Goal: Information Seeking & Learning: Learn about a topic

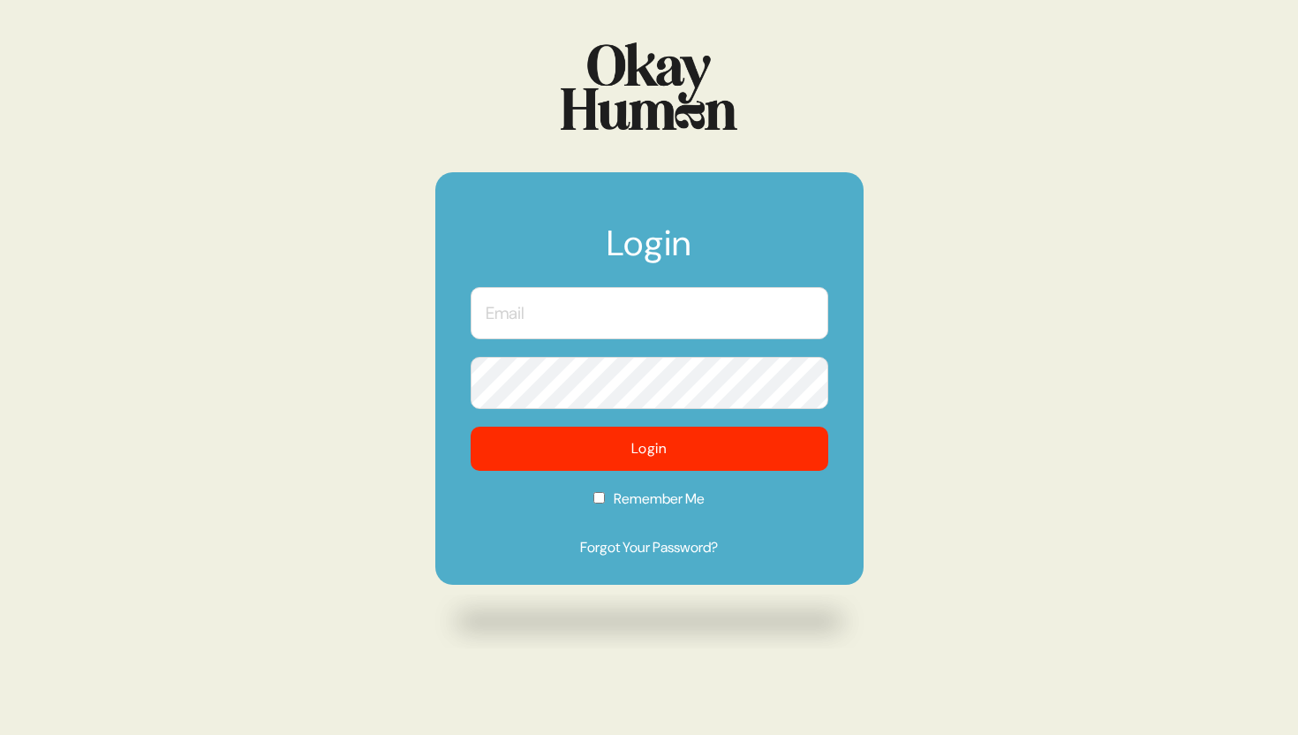
click at [535, 316] on input "text" at bounding box center [650, 313] width 358 height 52
type input "[PERSON_NAME][EMAIL_ADDRESS][DOMAIN_NAME]"
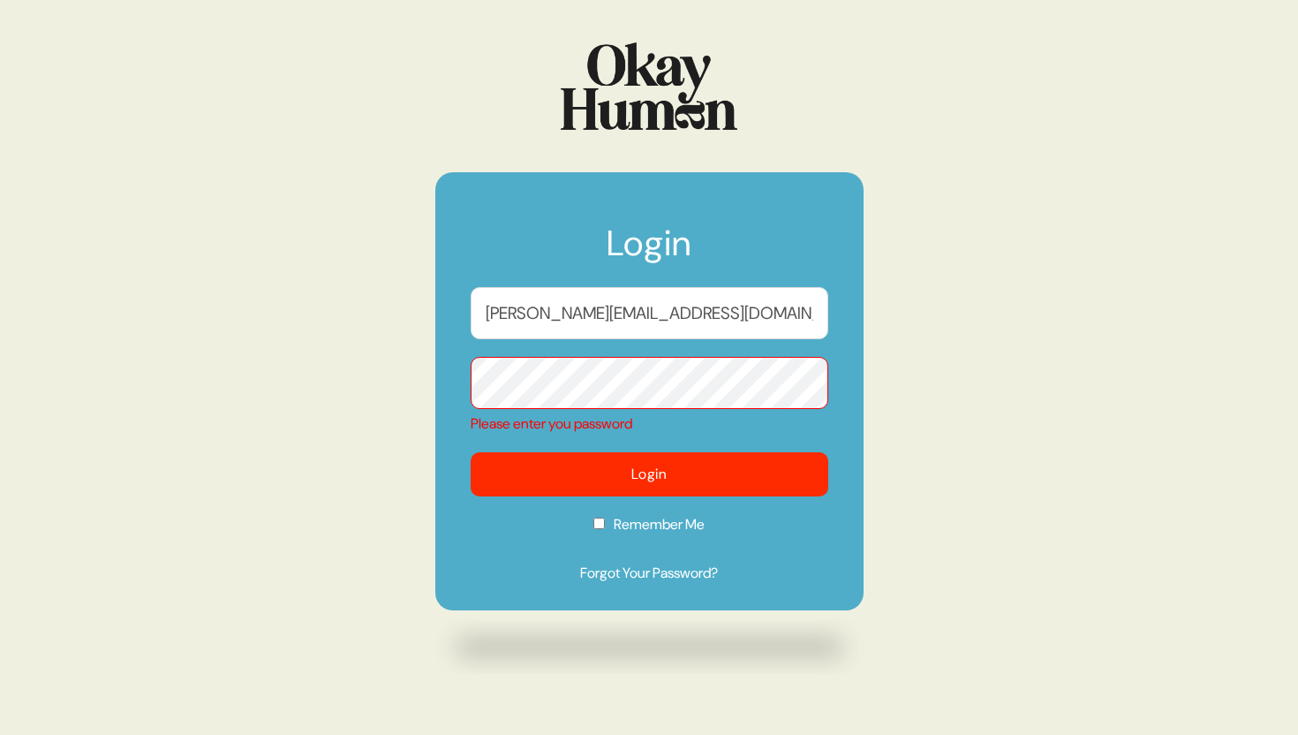
click at [597, 325] on input "janina@vacationtheagency.com" at bounding box center [650, 313] width 358 height 52
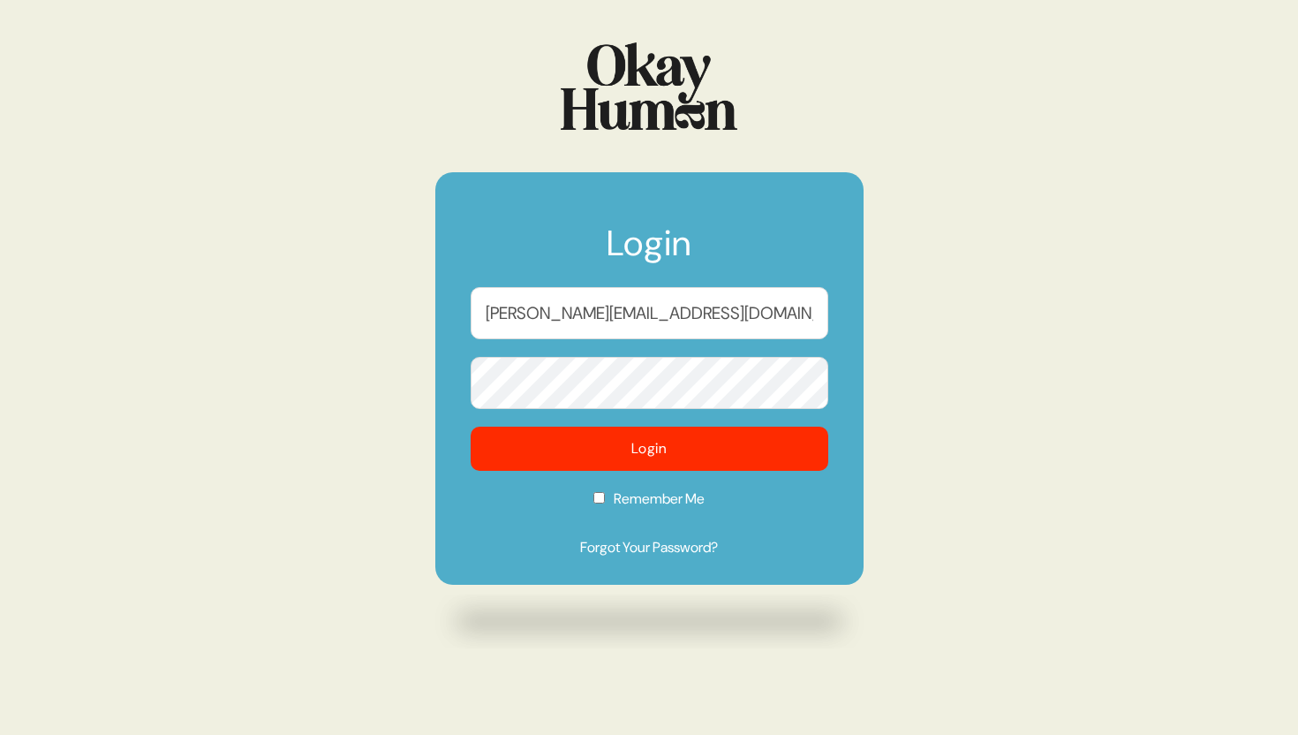
click at [471, 427] on button "Login" at bounding box center [650, 449] width 358 height 44
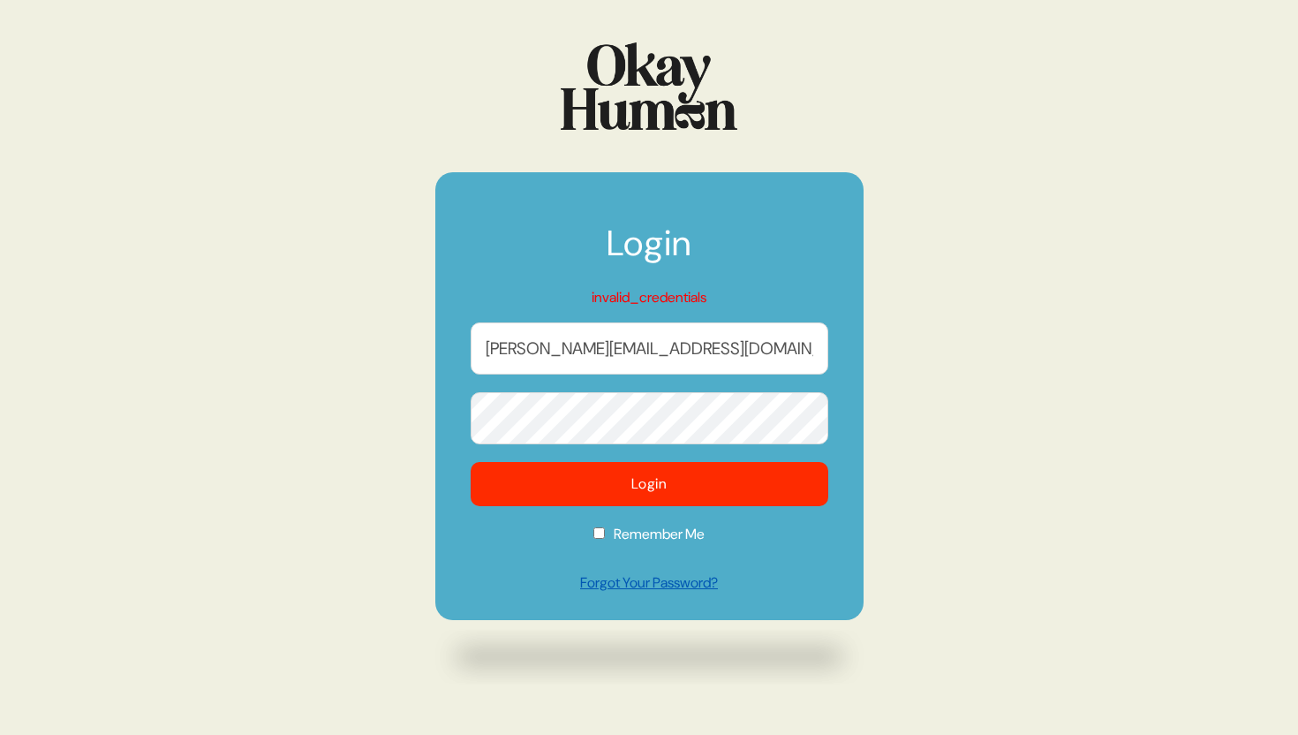
click at [621, 578] on link "Forgot Your Password?" at bounding box center [650, 582] width 358 height 21
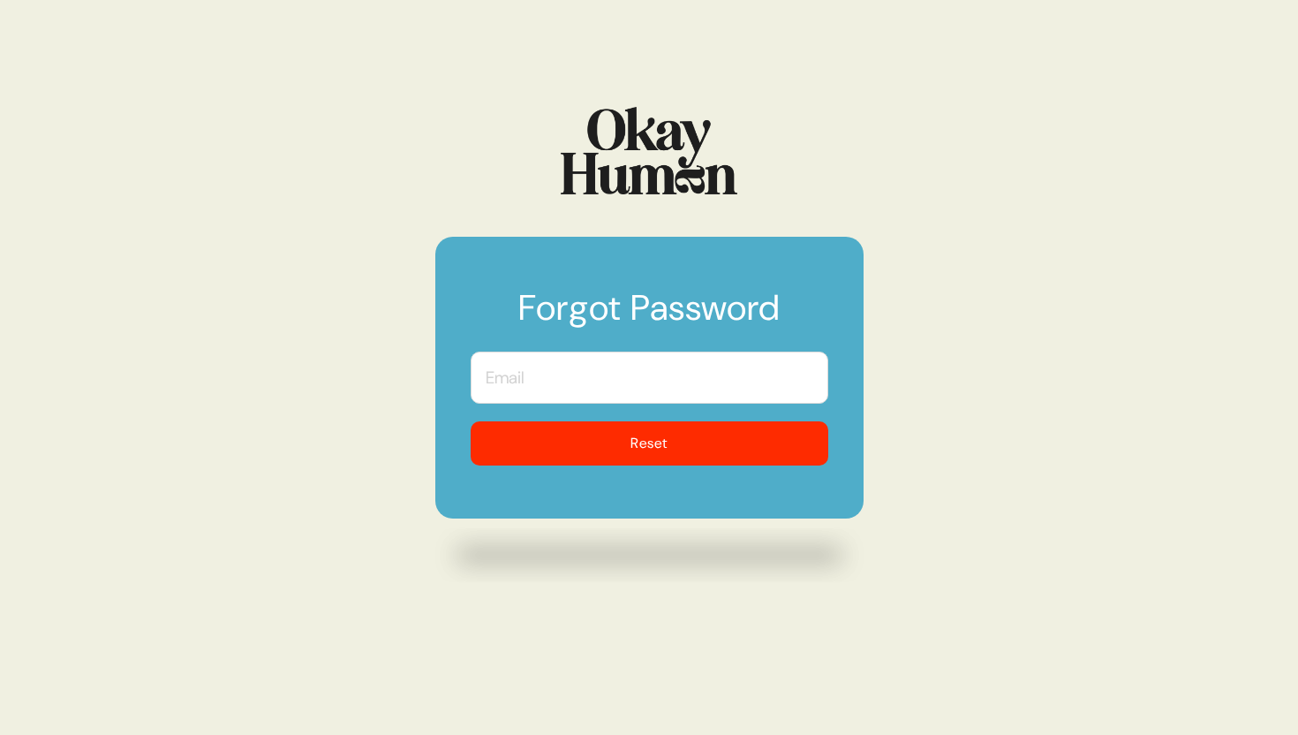
click at [665, 370] on input "text" at bounding box center [650, 378] width 358 height 52
type input "janina@vacationtheagency.com"
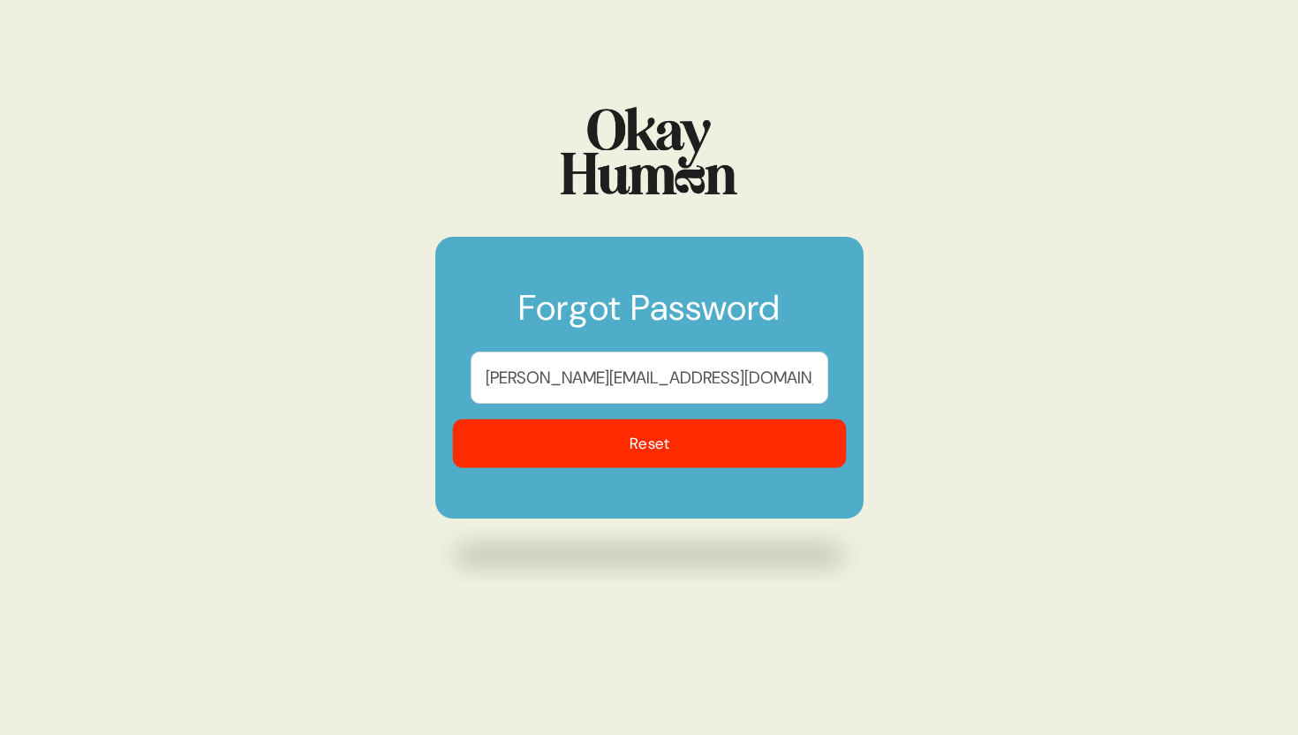
click at [654, 435] on button "Reset" at bounding box center [649, 444] width 394 height 49
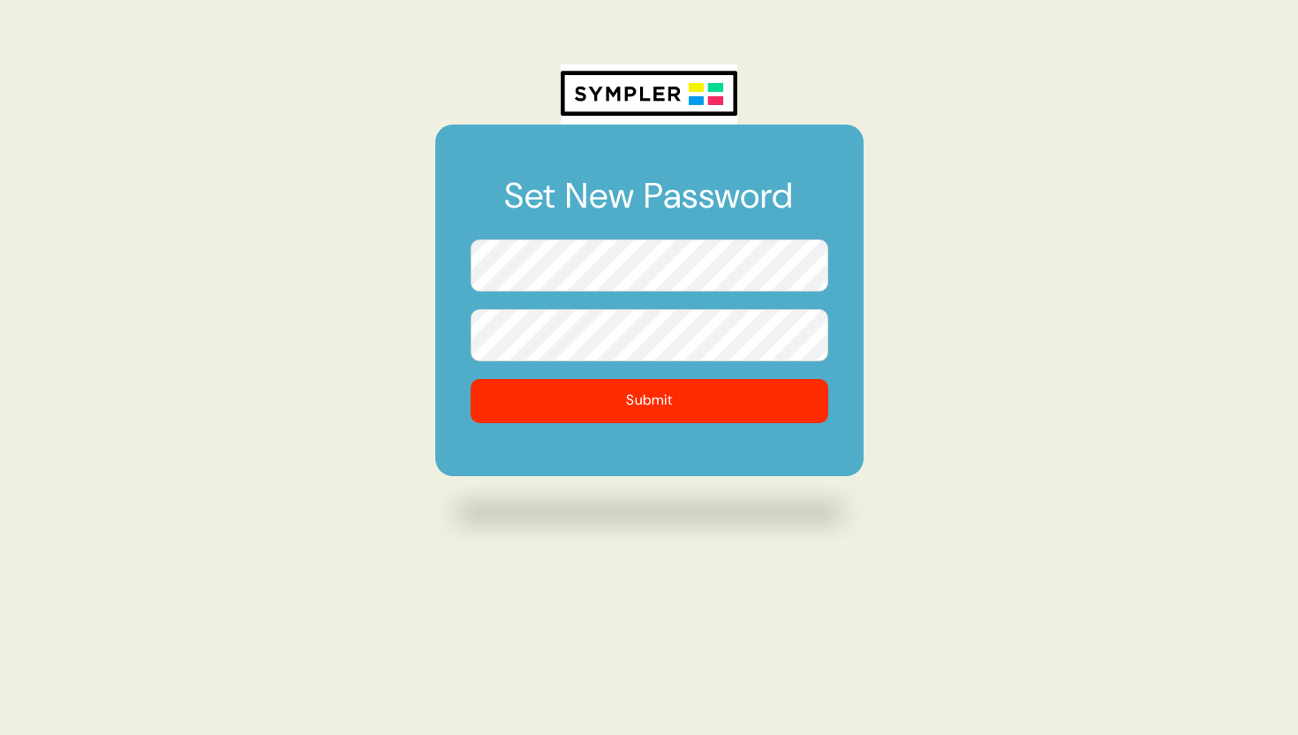
click at [471, 379] on button "Submit" at bounding box center [650, 401] width 358 height 44
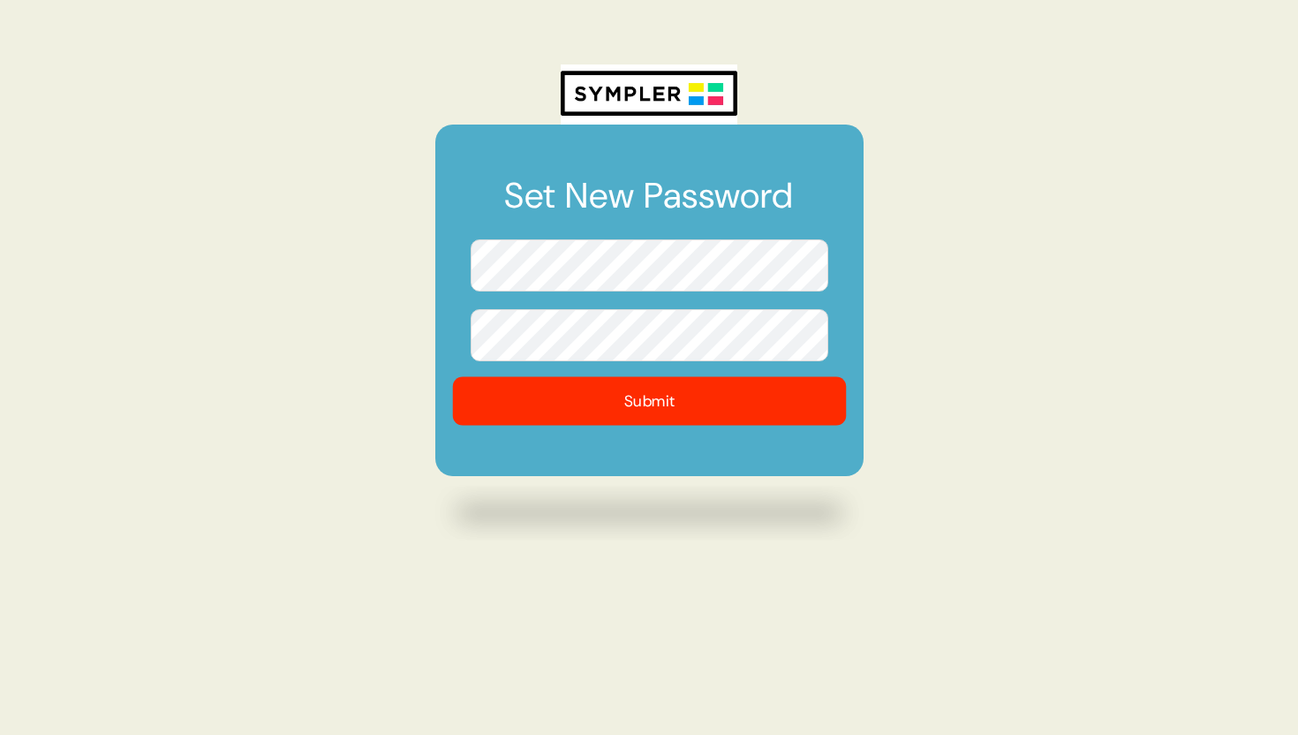
click at [543, 389] on button "Submit" at bounding box center [649, 400] width 394 height 49
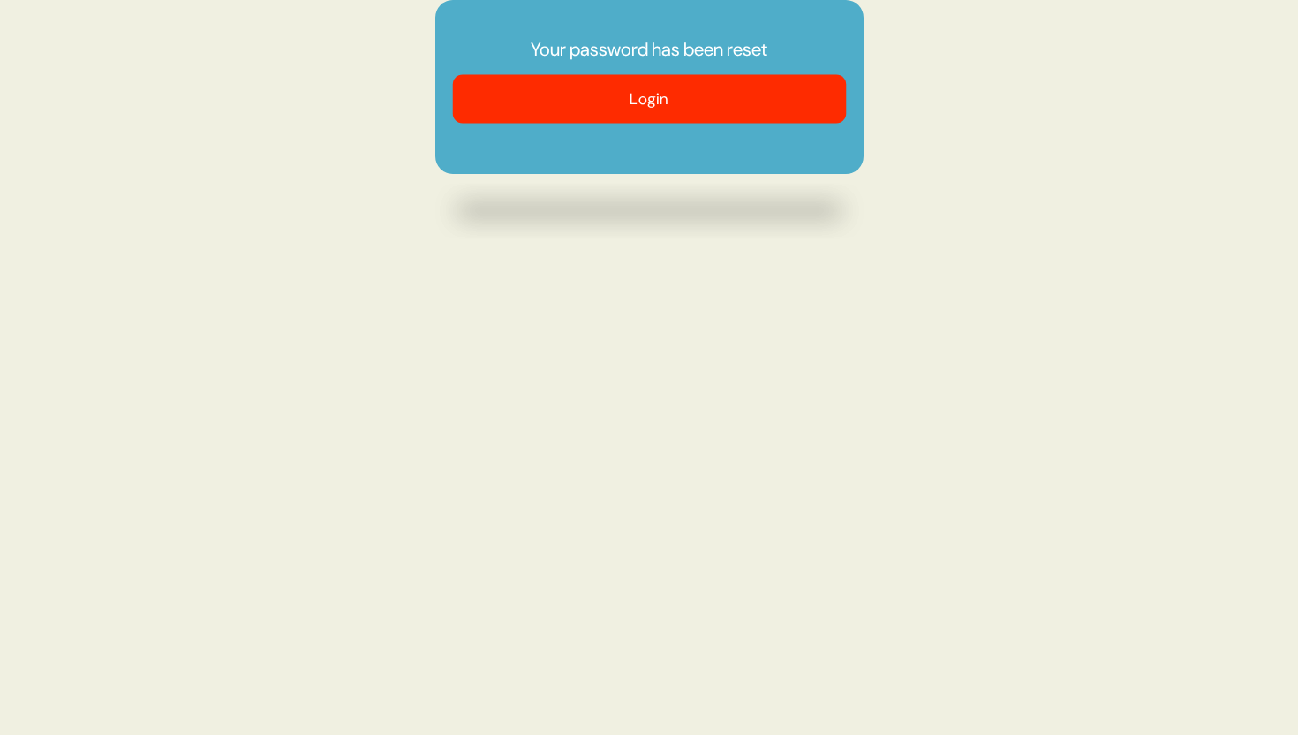
click at [623, 108] on button "Login" at bounding box center [649, 99] width 394 height 49
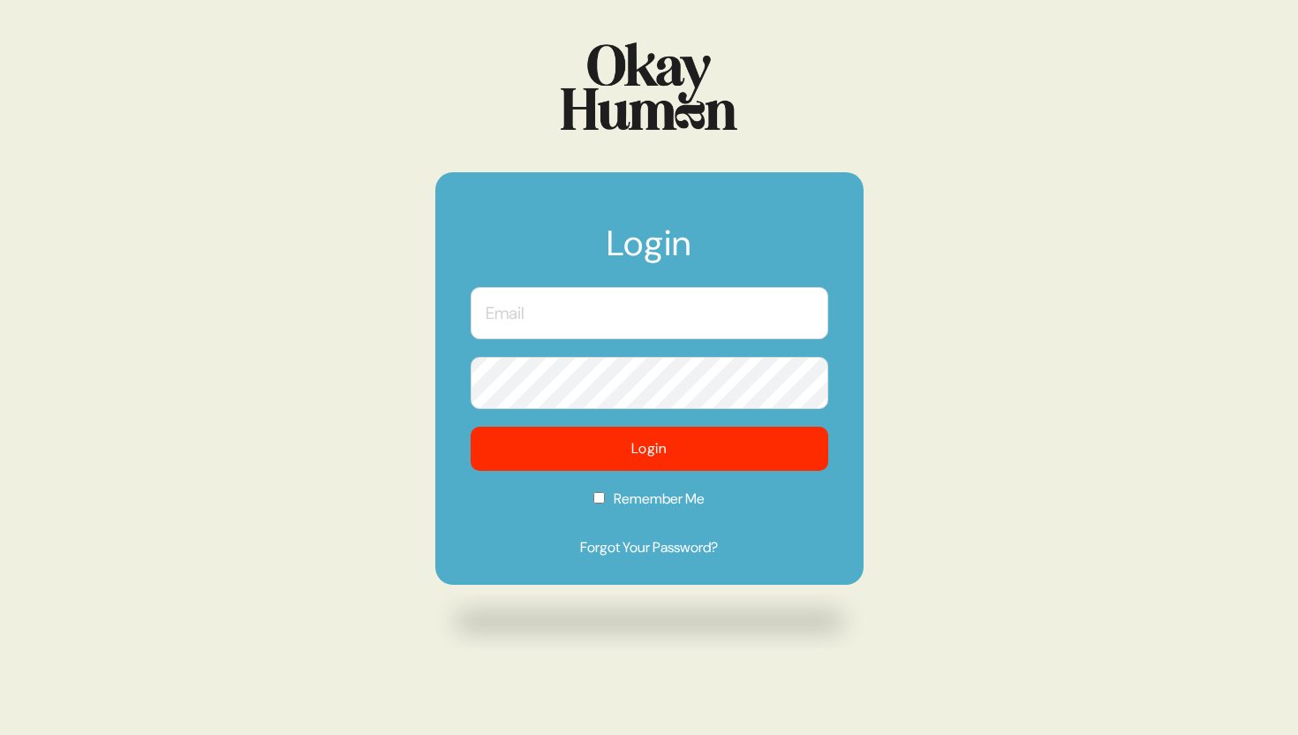
click at [581, 269] on h1 "Login" at bounding box center [650, 251] width 358 height 53
click at [579, 308] on input "text" at bounding box center [650, 313] width 358 height 52
type input "janina@vacationtheagency.com"
click at [471, 427] on button "Login" at bounding box center [650, 449] width 358 height 44
click at [600, 495] on input "Remember Me" at bounding box center [599, 497] width 11 height 11
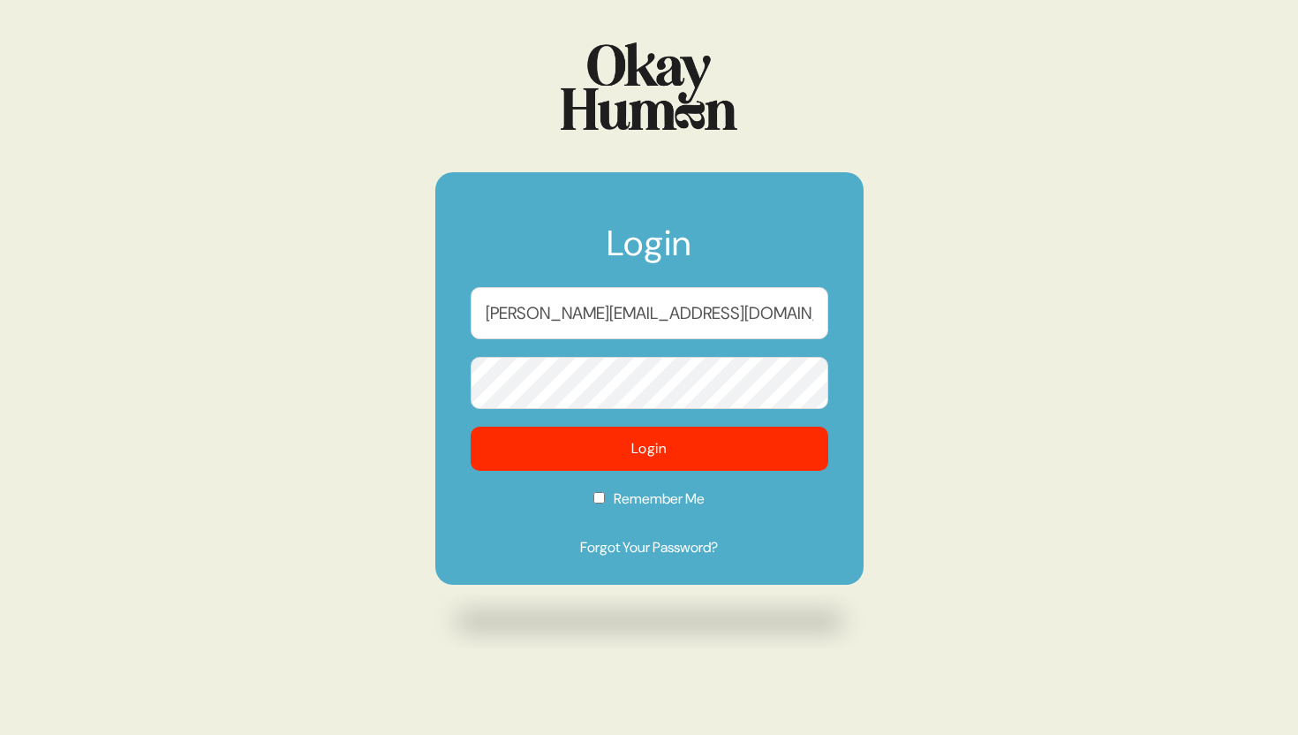
checkbox input "true"
click at [556, 291] on input "text" at bounding box center [650, 313] width 358 height 52
type input "janina@vacationtheagency.com"
click at [471, 427] on button "Login" at bounding box center [650, 449] width 358 height 44
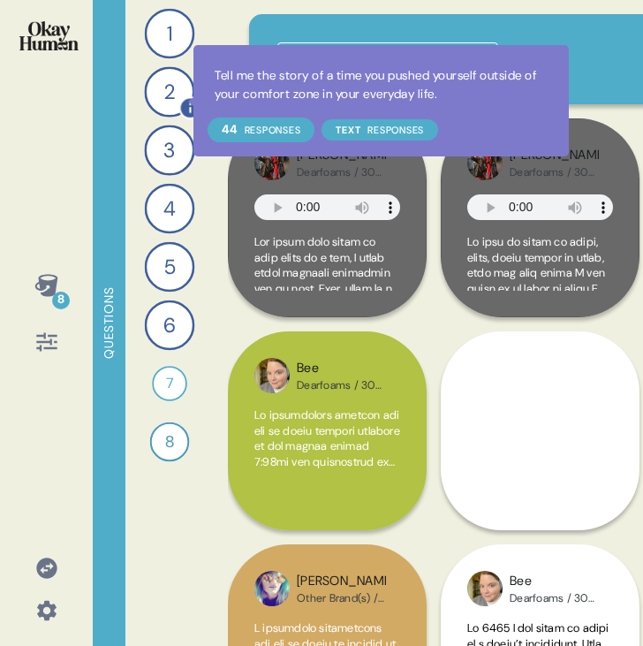
click at [182, 101] on icon at bounding box center [189, 107] width 23 height 23
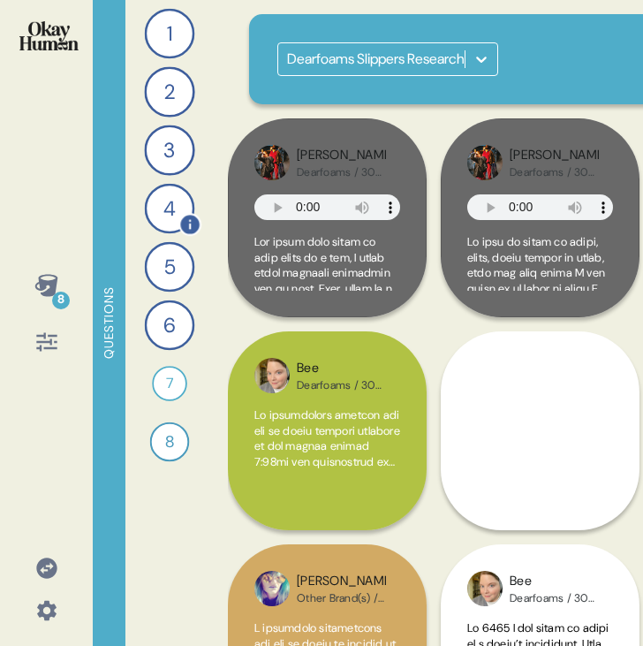
click at [163, 212] on div "4" at bounding box center [170, 209] width 50 height 50
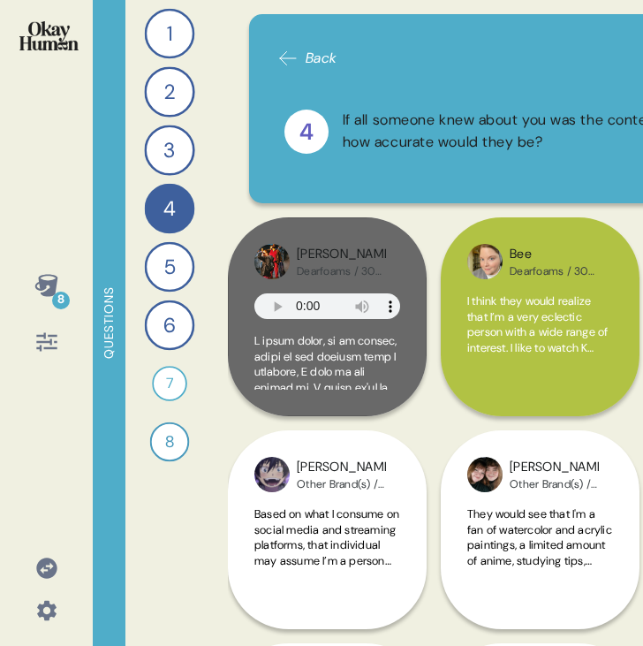
click at [167, 239] on div "1 Tell me about the most interestion version of an average day in your life. 43…" at bounding box center [169, 323] width 88 height 646
click at [170, 261] on div "5" at bounding box center [170, 267] width 50 height 50
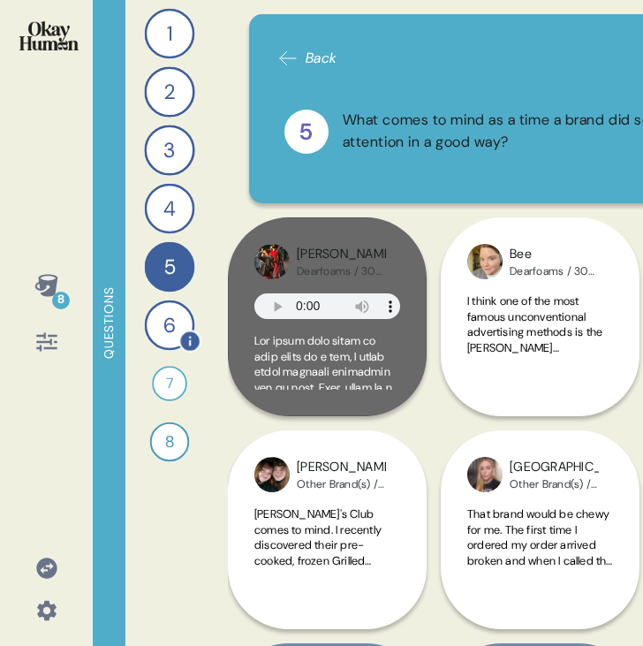
click at [177, 314] on div "6" at bounding box center [170, 325] width 50 height 50
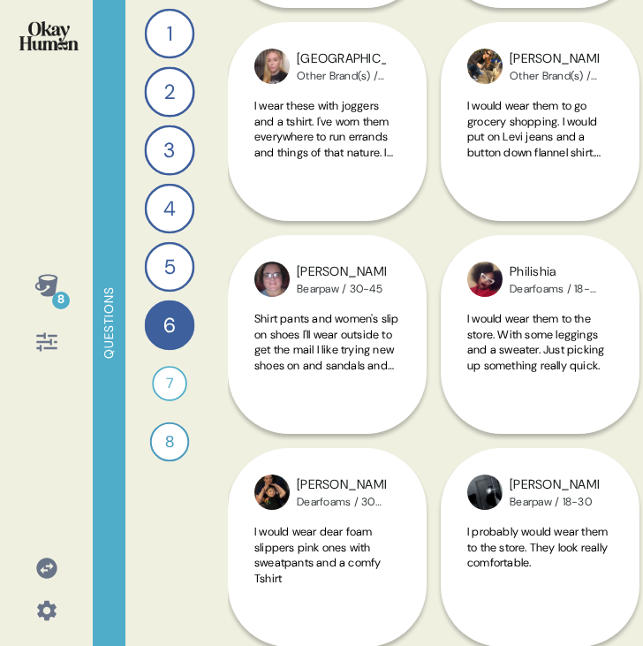
scroll to position [1704, 0]
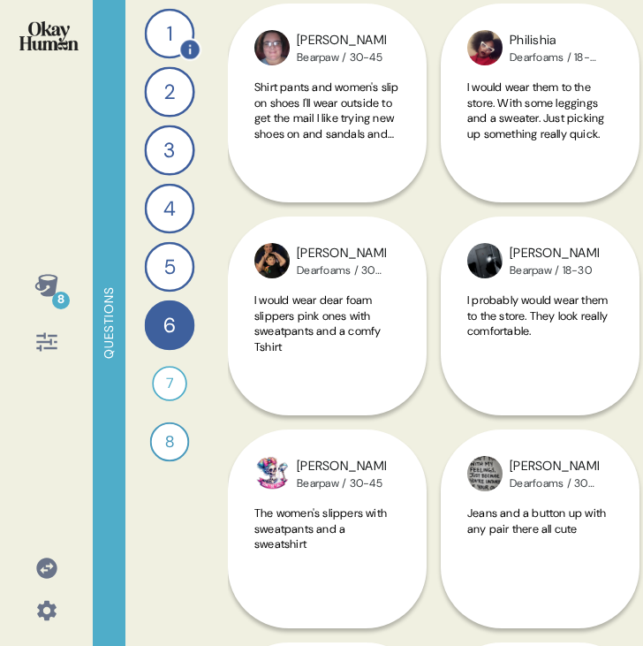
click at [165, 55] on div "1" at bounding box center [170, 34] width 50 height 50
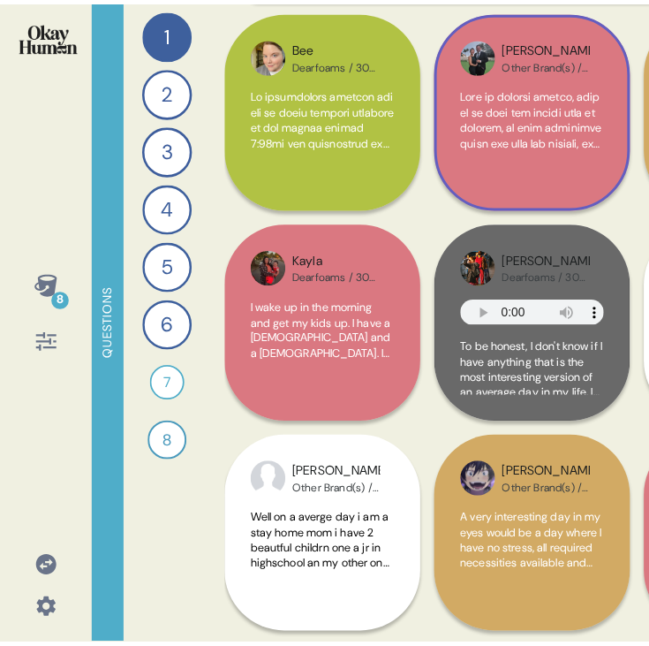
scroll to position [206, 0]
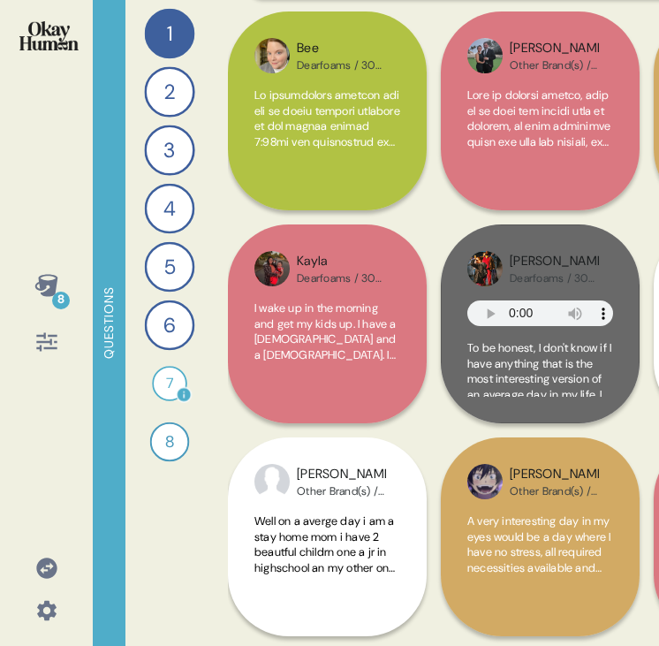
click at [167, 391] on div "7" at bounding box center [169, 383] width 35 height 35
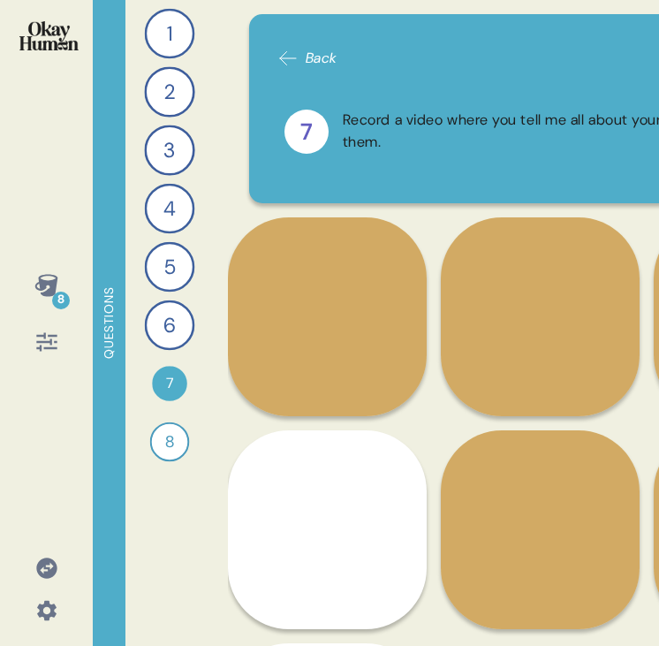
click at [618, 213] on div "Back 7 Record a video where you tell me all about your Dearfoams slippers and w…" at bounding box center [646, 323] width 837 height 646
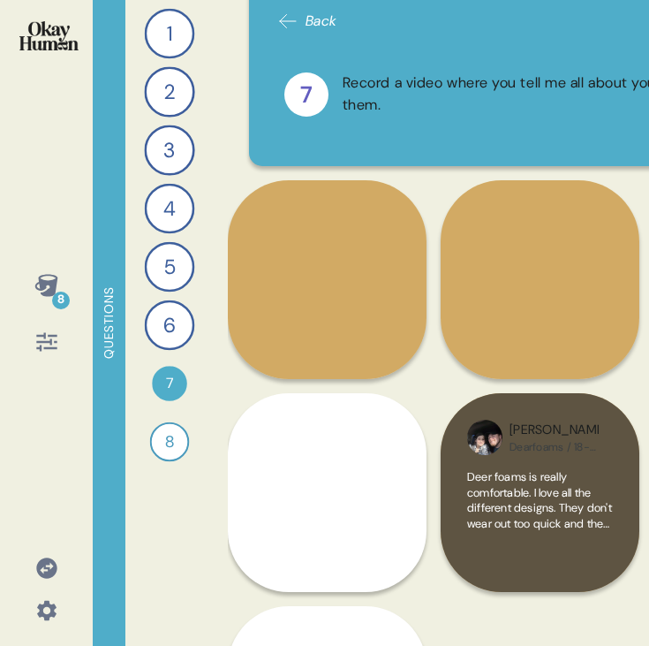
scroll to position [0, 0]
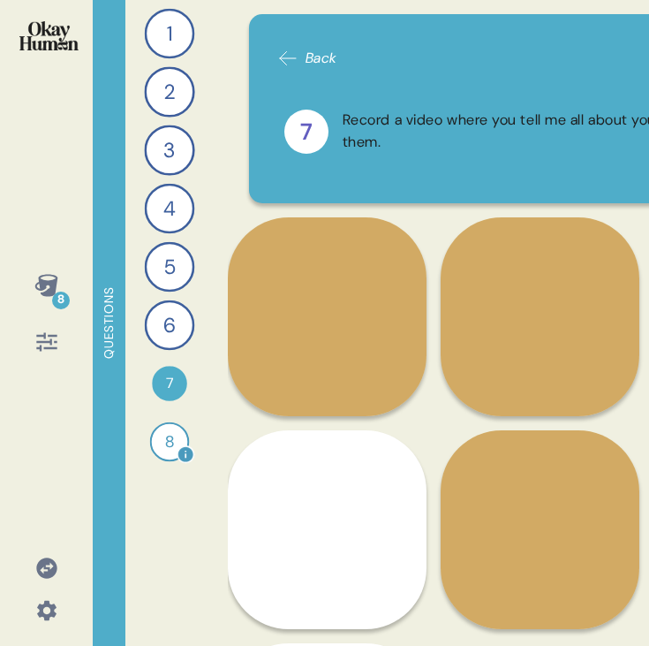
click at [170, 442] on div "8" at bounding box center [170, 442] width 40 height 40
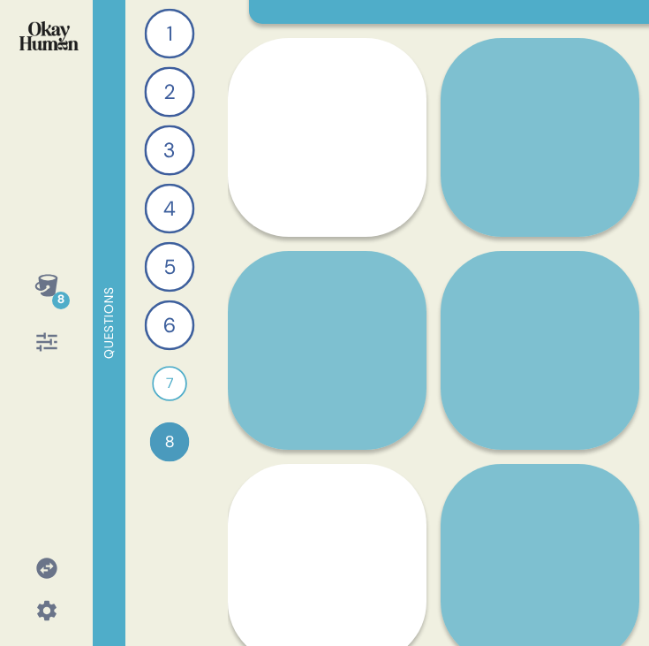
scroll to position [200, 0]
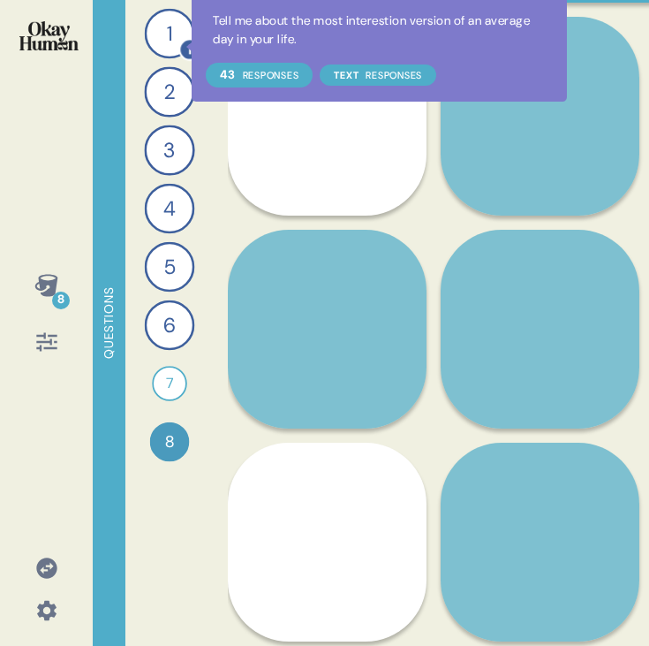
click at [174, 44] on div "1" at bounding box center [170, 34] width 50 height 50
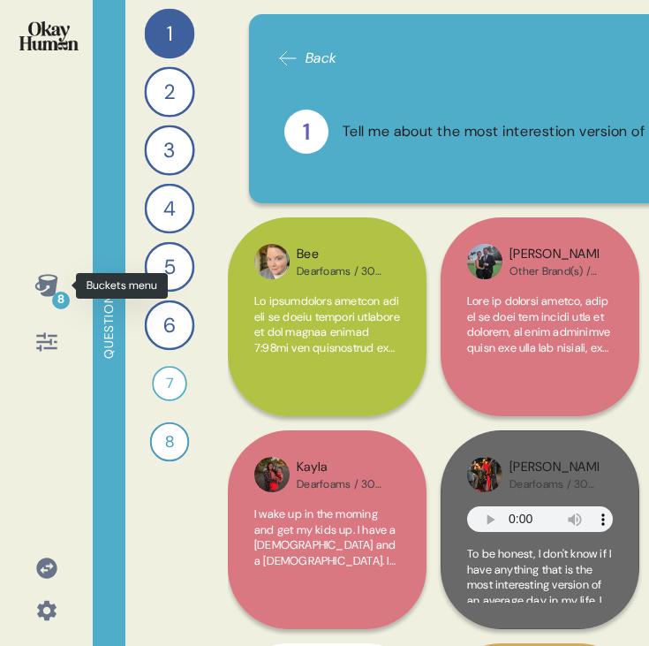
click at [51, 291] on icon at bounding box center [45, 285] width 23 height 22
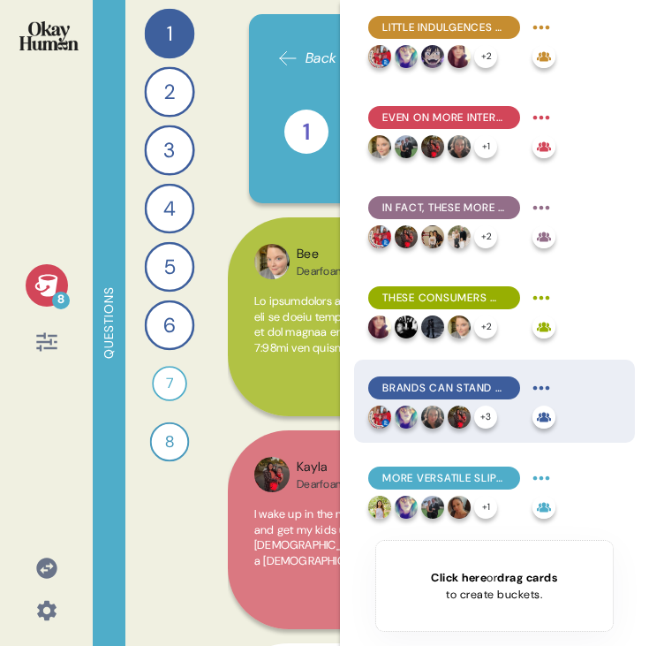
scroll to position [0, 0]
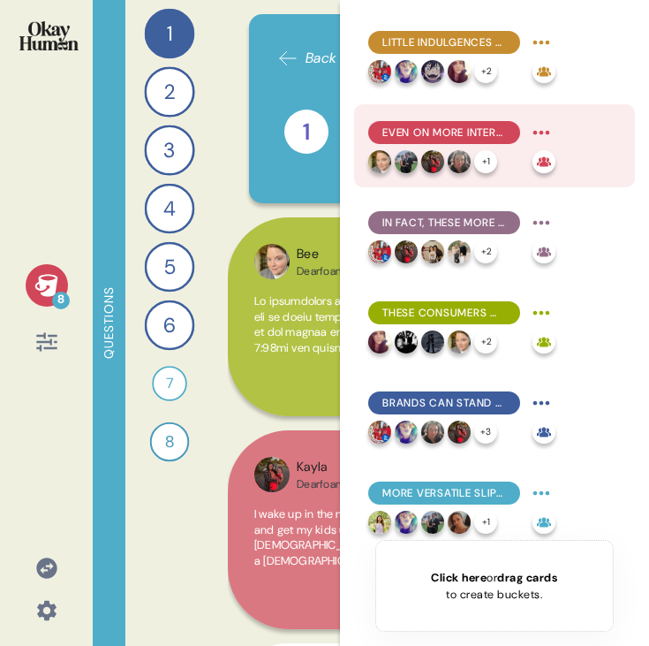
click at [465, 126] on span "Even on more interesting days, this audience prefers to keep their circles smal…" at bounding box center [444, 133] width 124 height 16
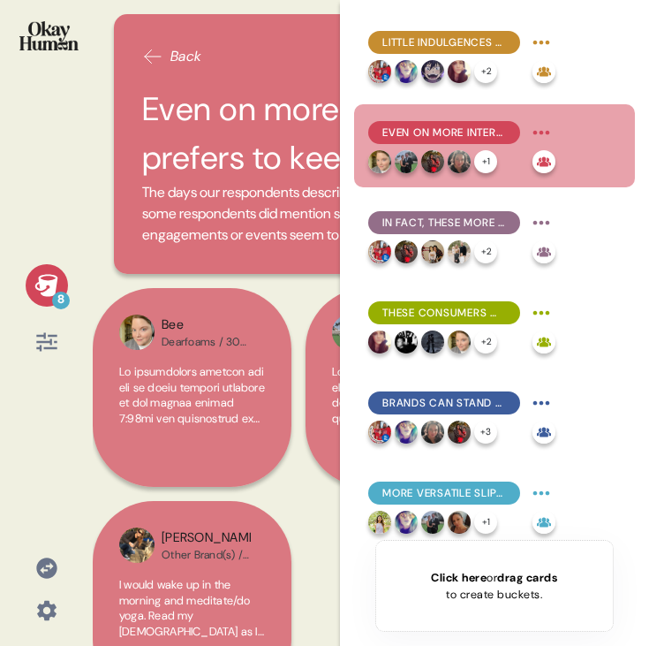
click at [48, 287] on icon at bounding box center [46, 285] width 25 height 25
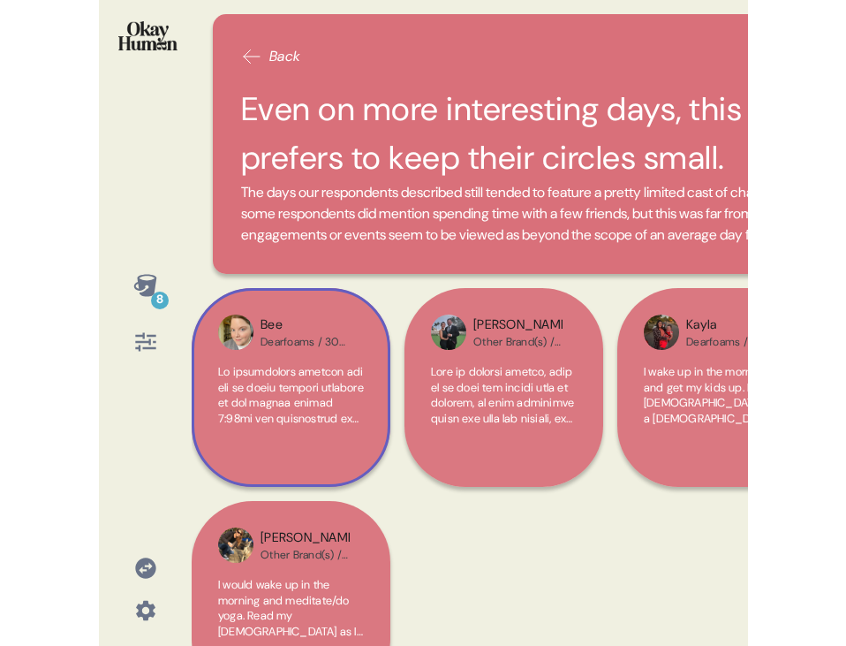
scroll to position [89, 0]
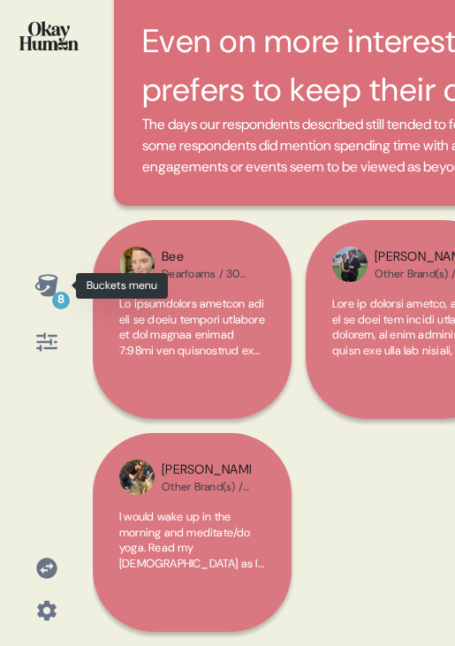
click at [43, 281] on icon at bounding box center [45, 285] width 23 height 22
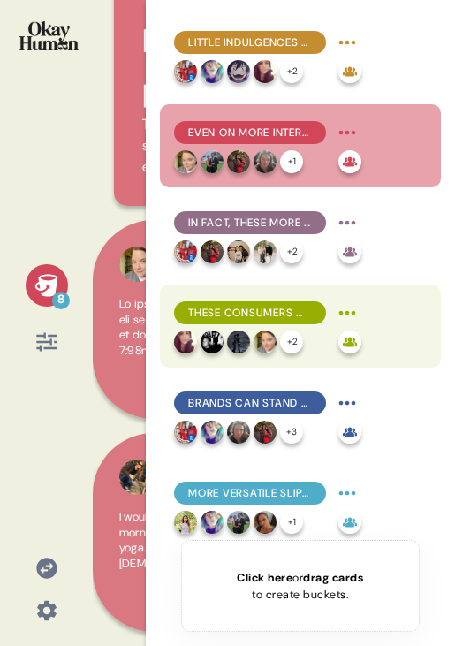
click at [225, 318] on span "These consumers want to be seen as layered, complex, value-driven, and maybe ev…" at bounding box center [250, 313] width 124 height 16
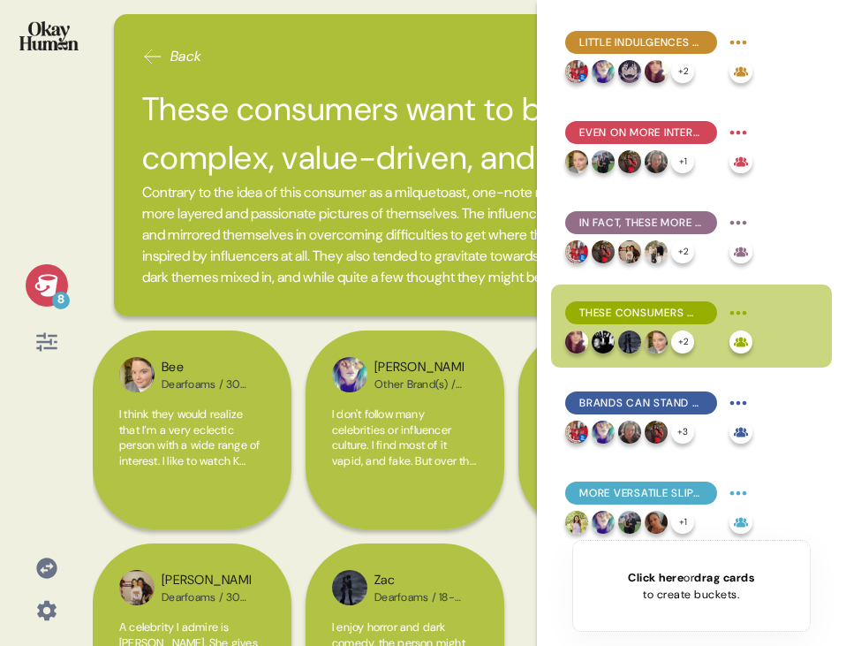
scroll to position [132, 0]
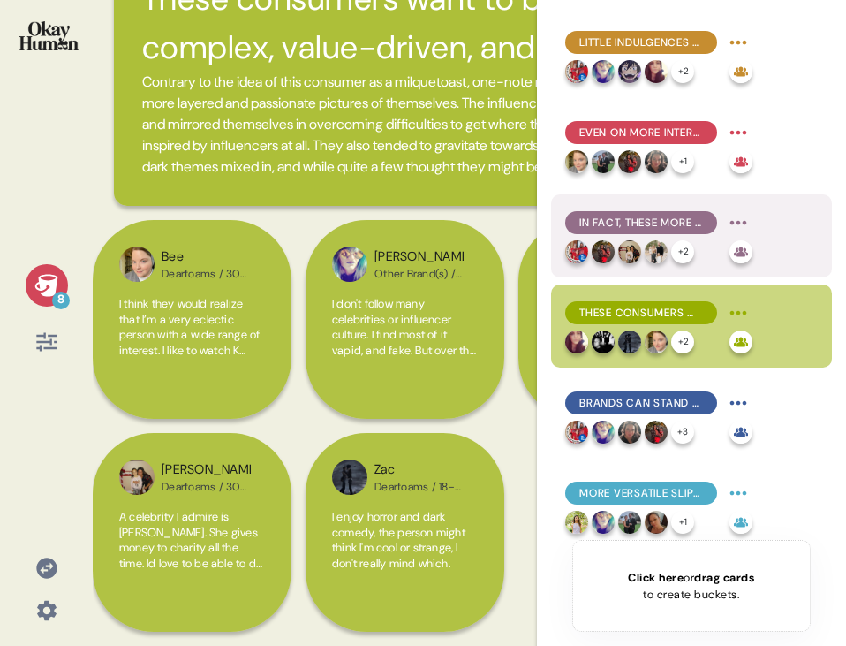
click at [672, 224] on span "In fact, these more populous moments are much more often associated with pushin…" at bounding box center [641, 223] width 124 height 16
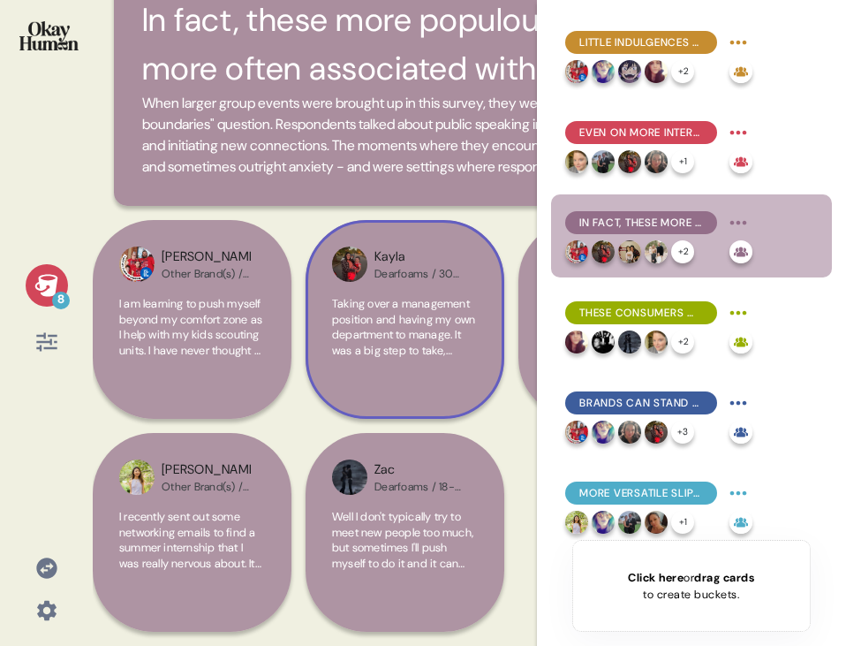
scroll to position [110, 0]
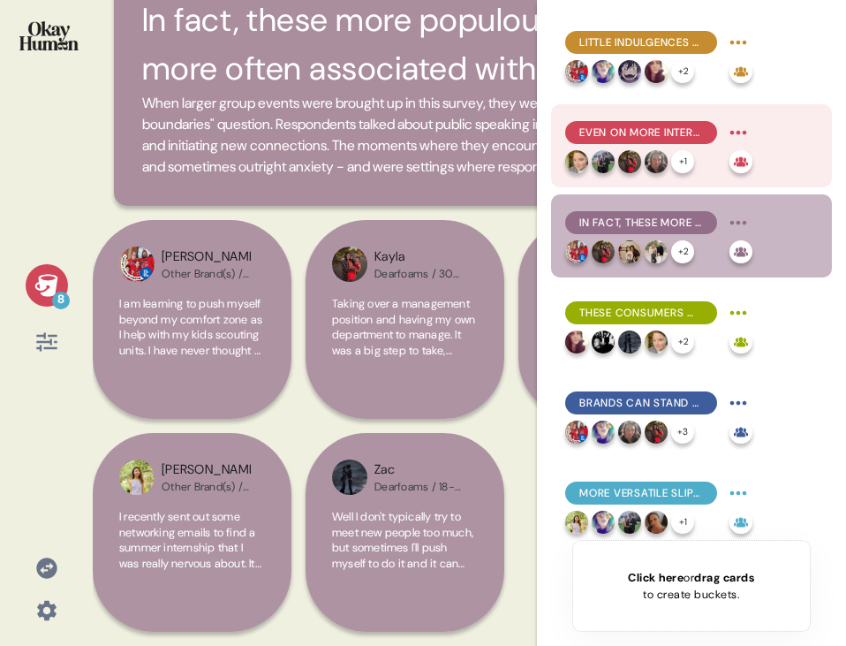
click at [689, 121] on div "Even on more interesting days, this audience prefers to keep their circles smal…" at bounding box center [641, 132] width 152 height 23
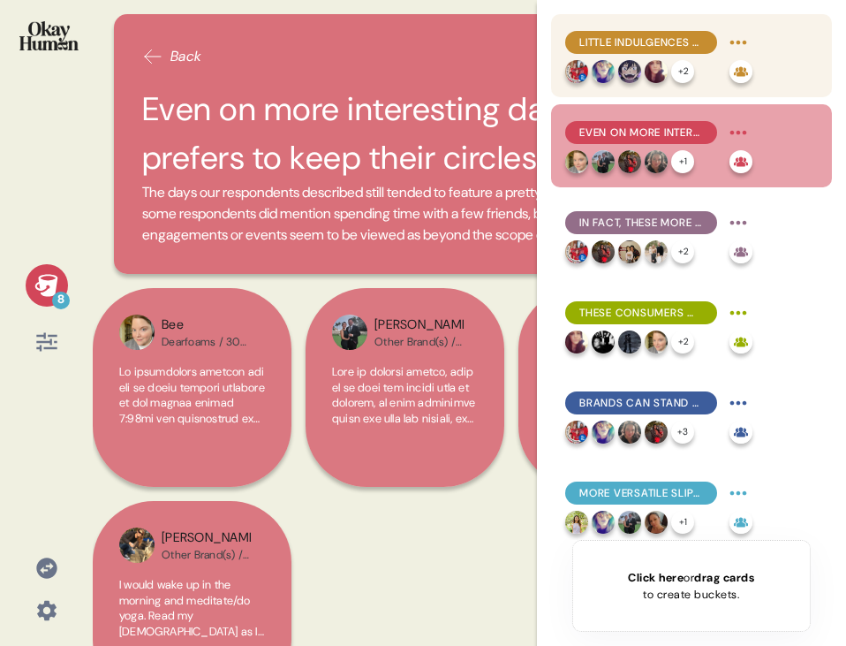
click at [643, 37] on span "Little indulgences are key to making the everyday more memorable." at bounding box center [641, 42] width 124 height 16
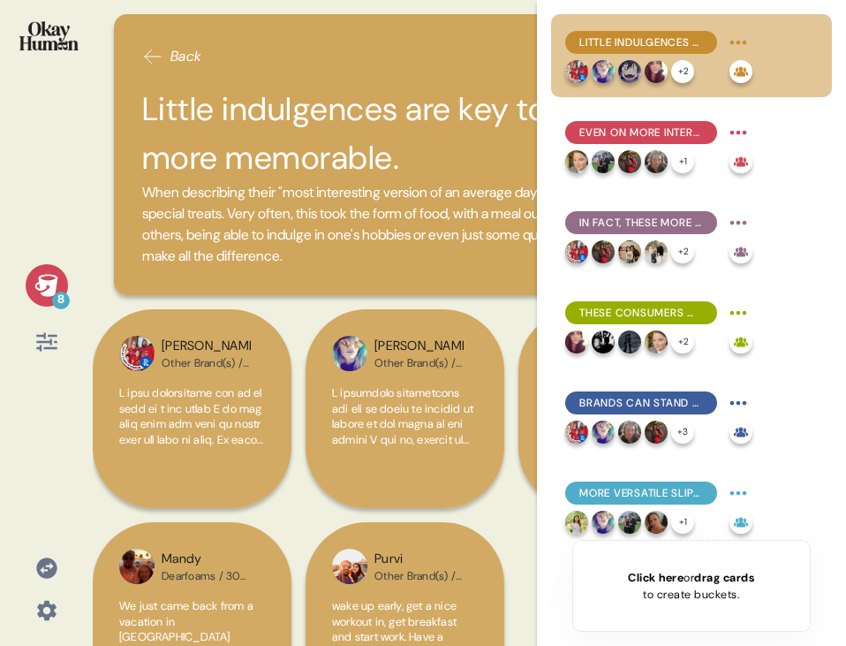
scroll to position [89, 0]
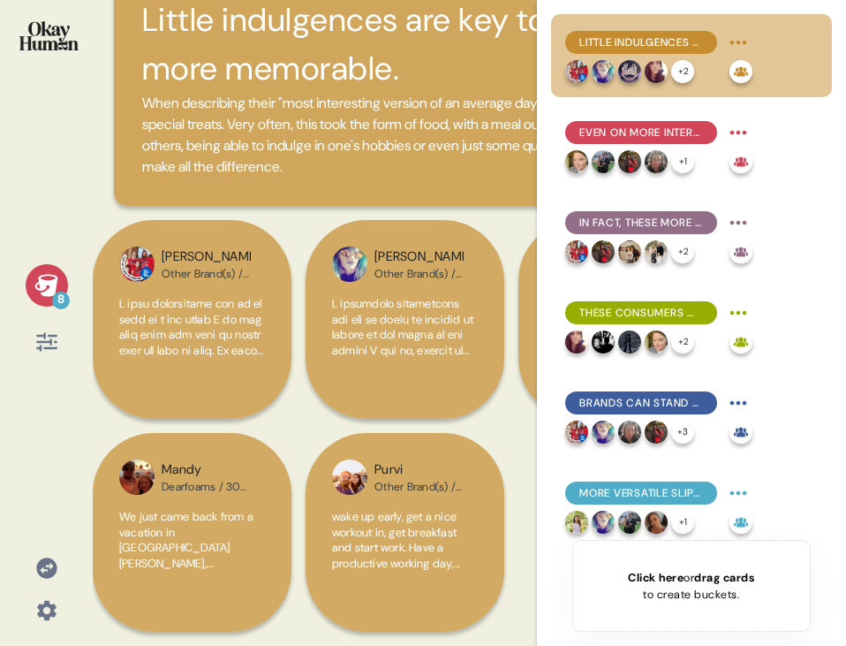
click at [44, 284] on icon at bounding box center [45, 285] width 23 height 22
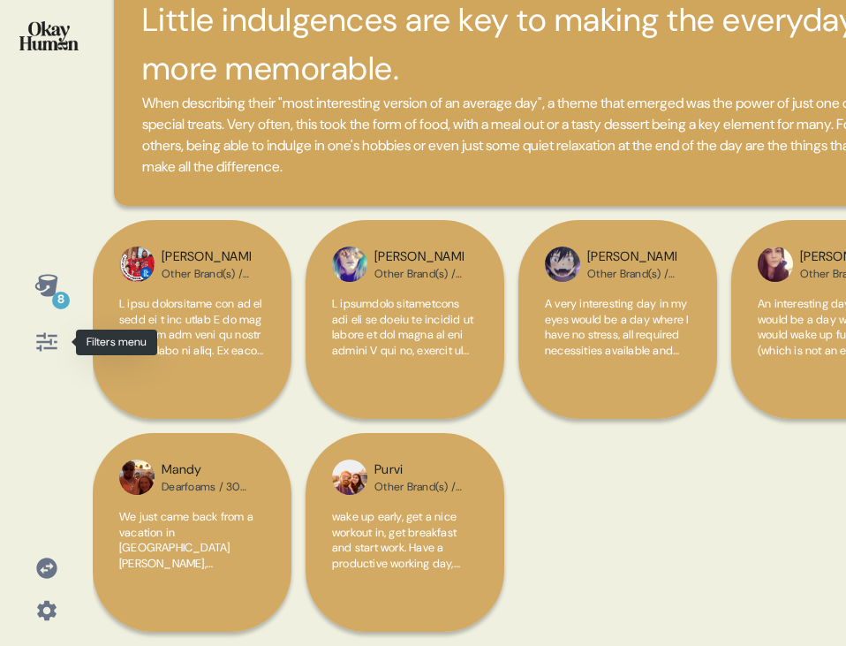
click at [34, 343] on icon at bounding box center [46, 341] width 25 height 25
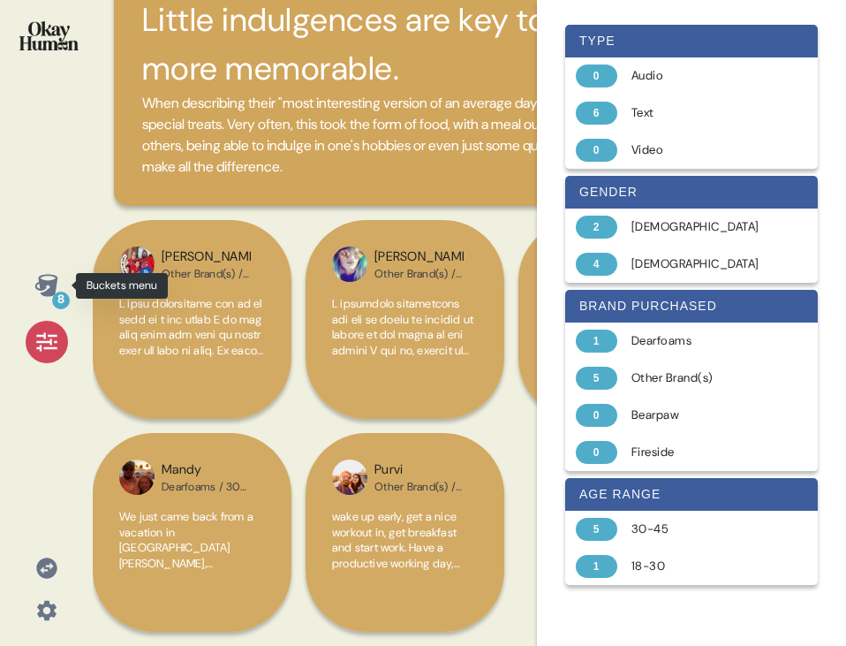
click at [45, 290] on icon at bounding box center [46, 285] width 25 height 25
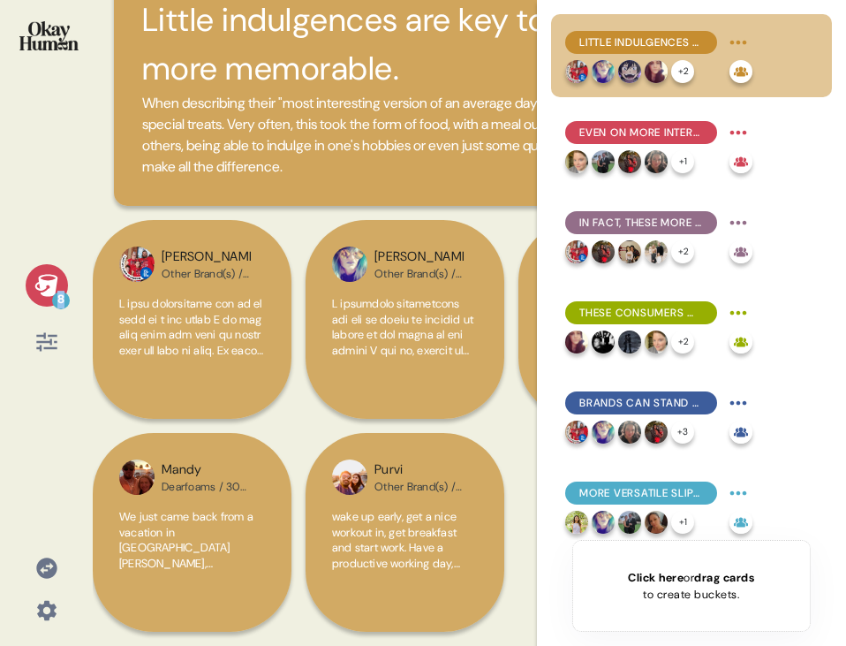
click at [45, 290] on icon at bounding box center [46, 285] width 25 height 25
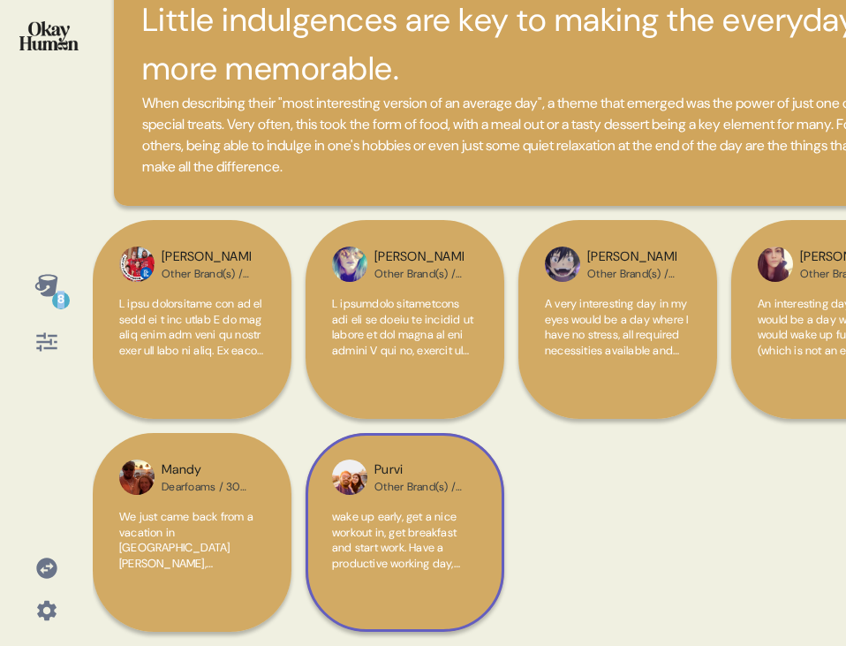
scroll to position [0, 0]
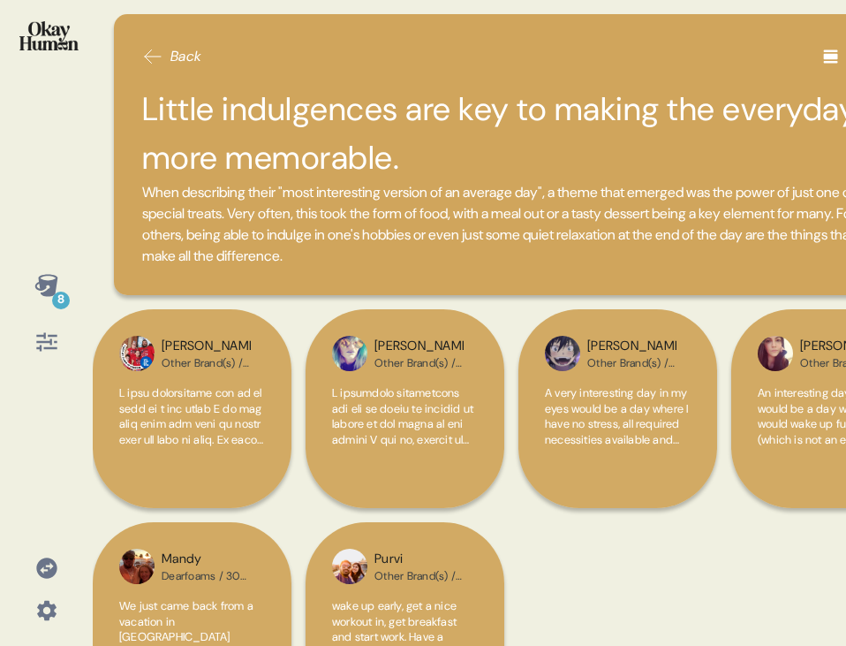
click at [166, 65] on span "Back" at bounding box center [172, 56] width 60 height 21
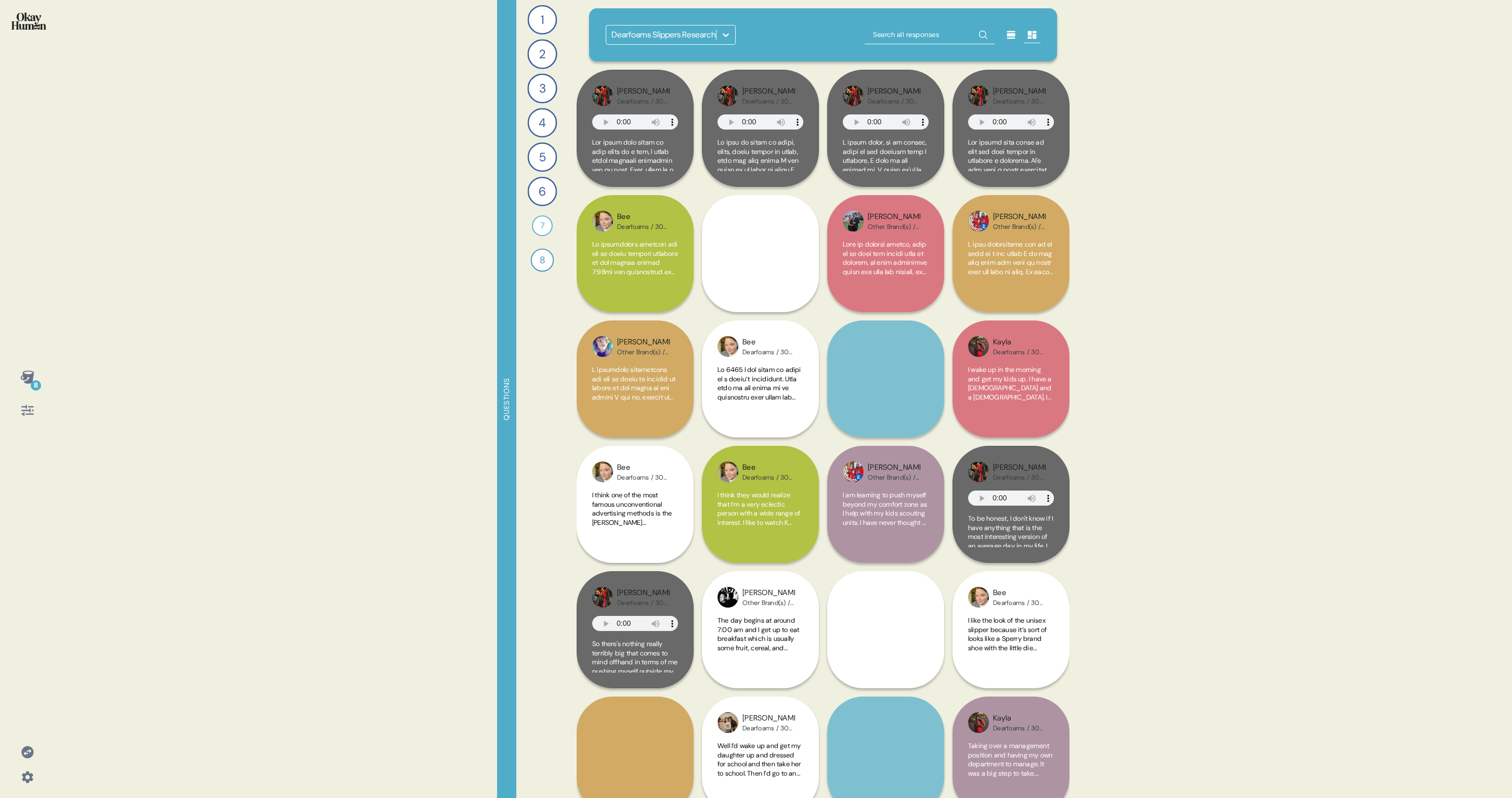
click at [282, 143] on div "8 Questions 1 Tell me about the most interestion version of an average day in y…" at bounding box center [756, 399] width 1512 height 798
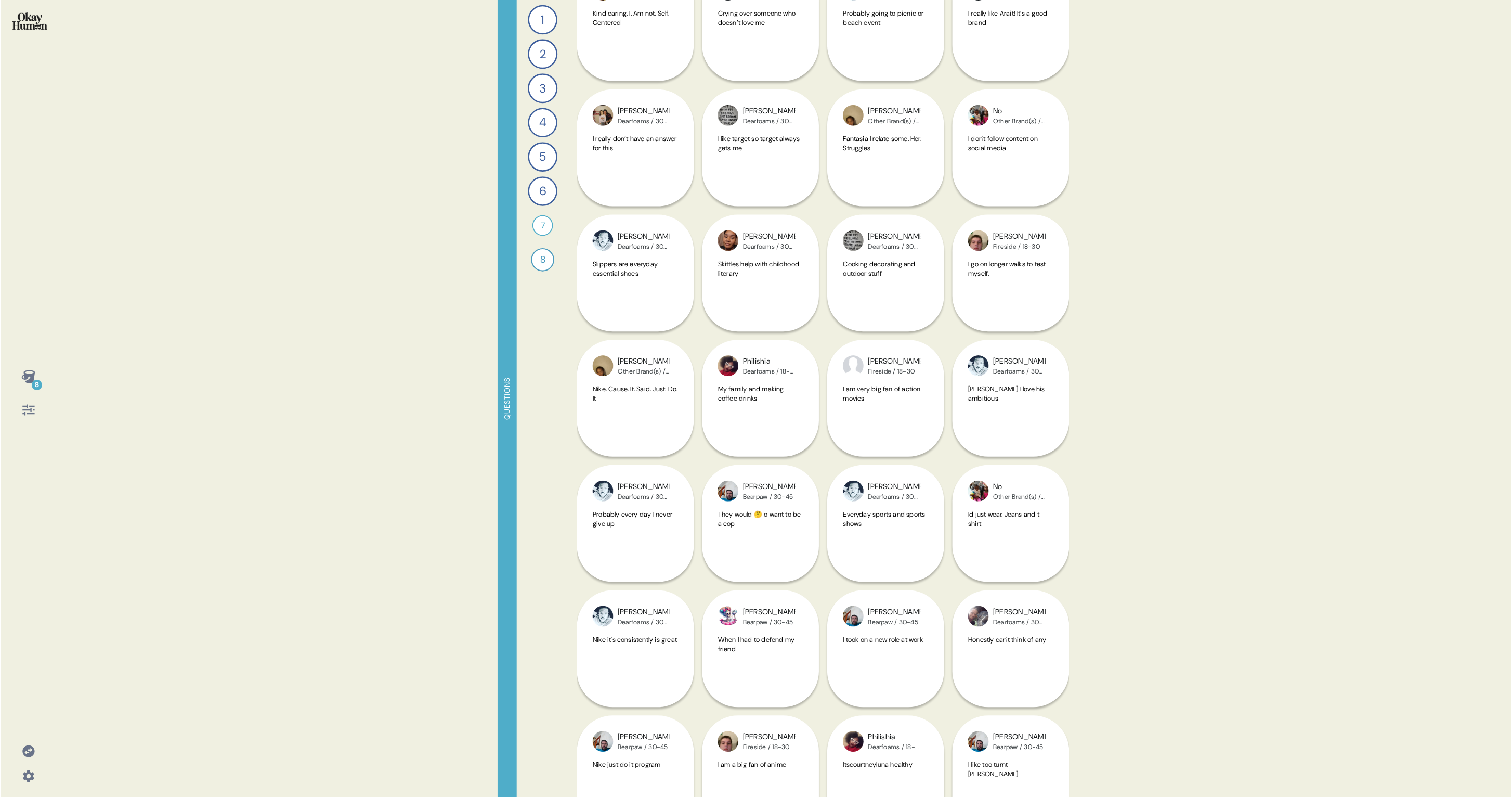
scroll to position [8299, 0]
